Goal: Transaction & Acquisition: Purchase product/service

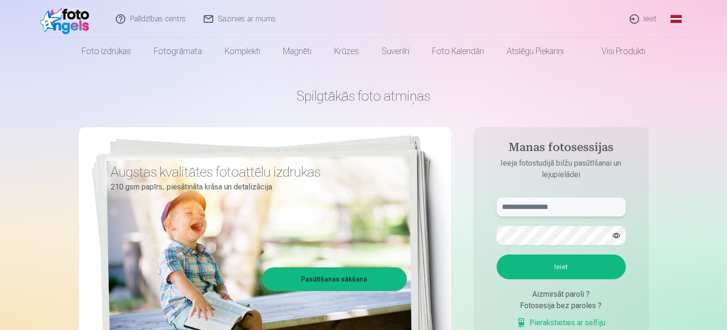
click at [526, 201] on input "text" at bounding box center [561, 207] width 129 height 19
click at [526, 204] on input "text" at bounding box center [561, 207] width 129 height 19
click at [526, 209] on input "text" at bounding box center [561, 207] width 129 height 19
type input "**********"
click at [497, 255] on button "Ieiet" at bounding box center [561, 267] width 129 height 25
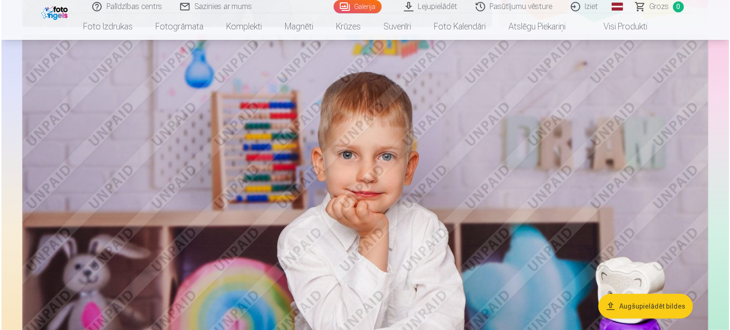
scroll to position [903, 0]
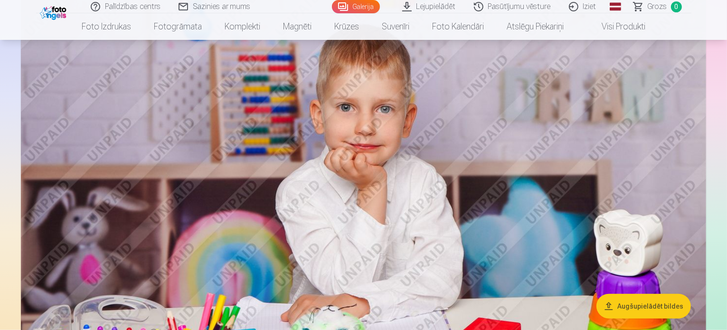
click at [473, 142] on img at bounding box center [364, 215] width 686 height 457
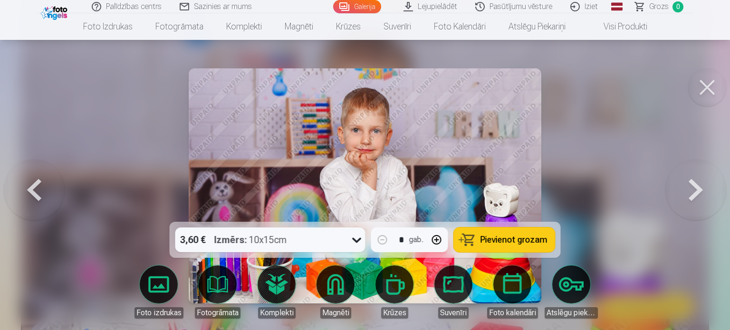
click at [711, 93] on button at bounding box center [707, 87] width 38 height 38
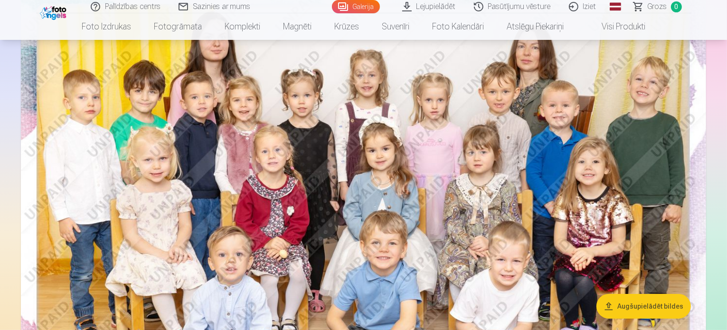
scroll to position [143, 0]
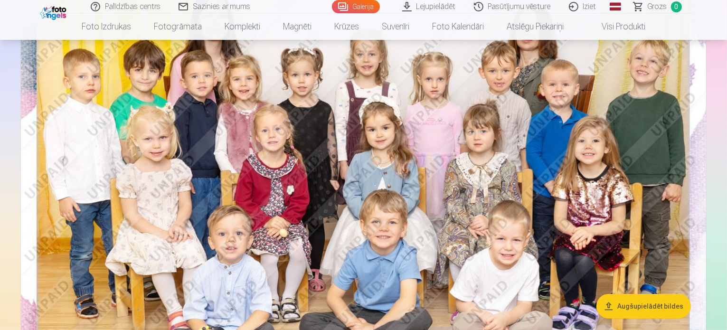
drag, startPoint x: 251, startPoint y: 216, endPoint x: 0, endPoint y: 212, distance: 250.9
drag, startPoint x: 0, startPoint y: 212, endPoint x: 237, endPoint y: 244, distance: 239.2
click at [237, 244] on img at bounding box center [364, 191] width 686 height 458
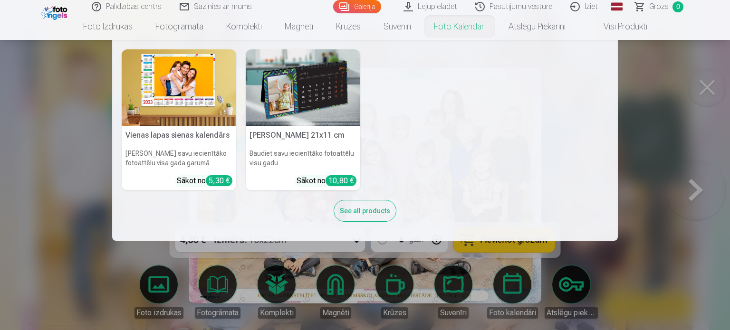
click at [658, 191] on nav "Vienas lapas sienas [PERSON_NAME] savu iecienītāko fotoattēlu visa gada garumā …" at bounding box center [365, 140] width 730 height 201
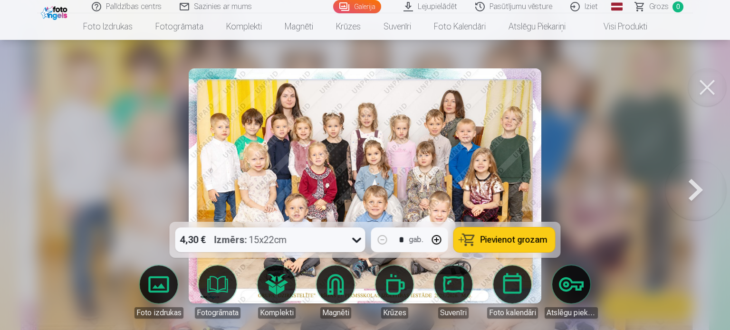
click at [481, 148] on img at bounding box center [365, 185] width 353 height 235
click at [691, 183] on button at bounding box center [695, 186] width 61 height 53
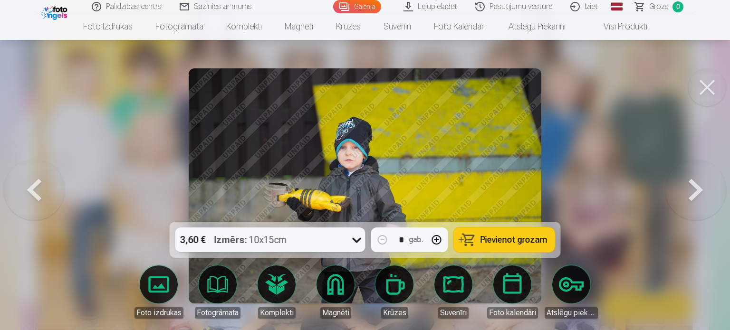
click at [711, 96] on button at bounding box center [707, 87] width 38 height 38
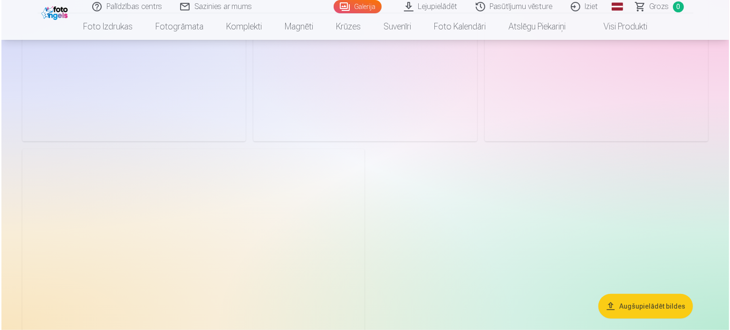
scroll to position [7983, 0]
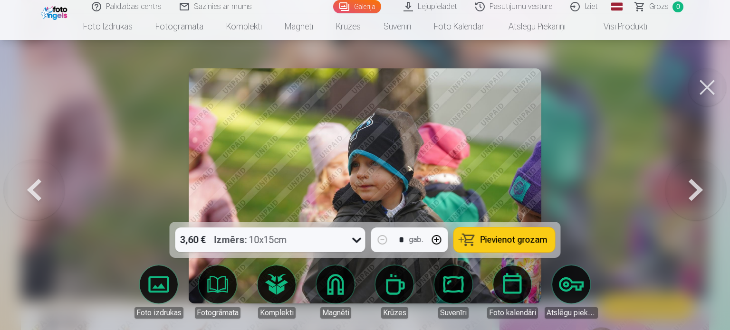
click at [608, 146] on div at bounding box center [365, 165] width 730 height 330
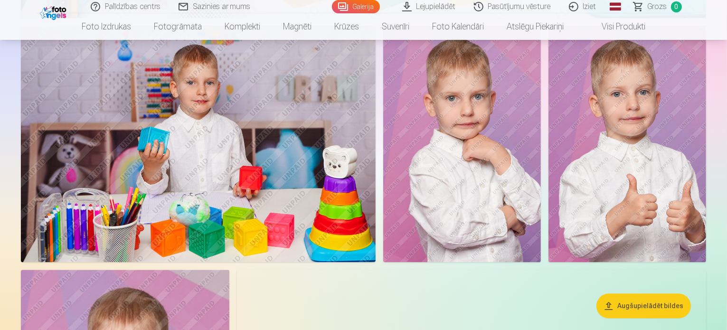
scroll to position [1923, 0]
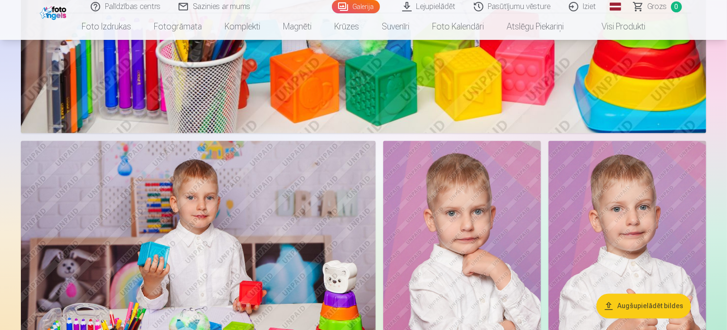
click at [650, 304] on button "Augšupielādēt bildes" at bounding box center [644, 306] width 95 height 25
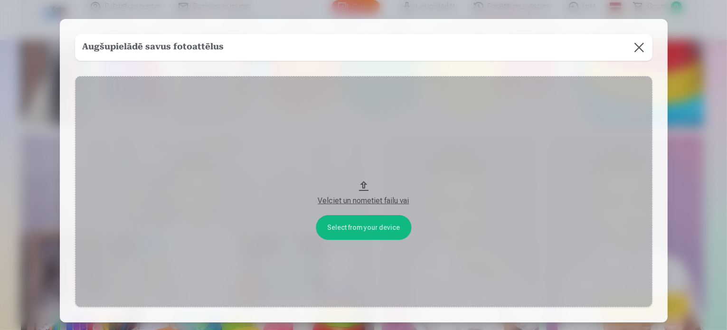
scroll to position [1928, 0]
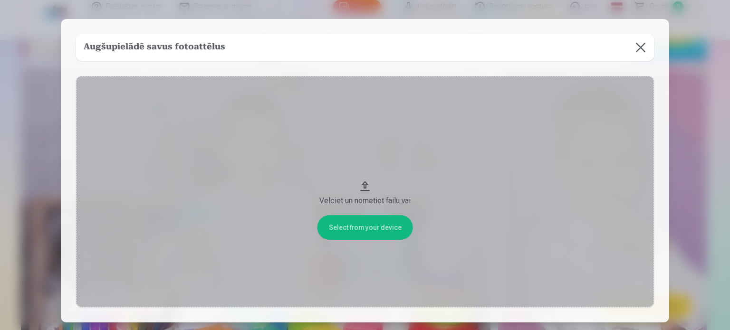
click at [635, 47] on button at bounding box center [640, 47] width 27 height 27
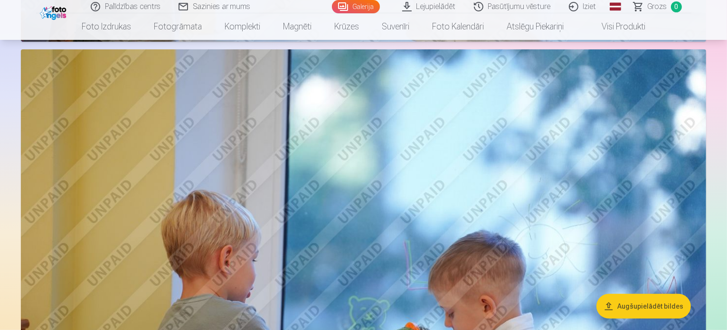
scroll to position [3923, 0]
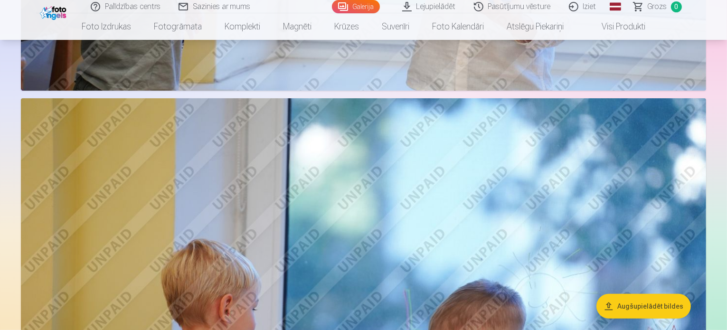
drag, startPoint x: 727, startPoint y: 112, endPoint x: 711, endPoint y: 70, distance: 45.3
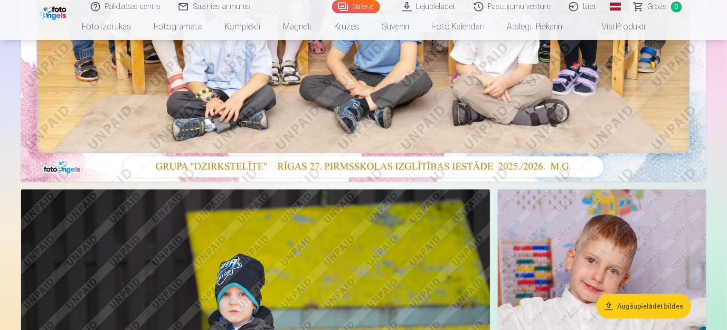
scroll to position [713, 0]
